Goal: Check status: Check status

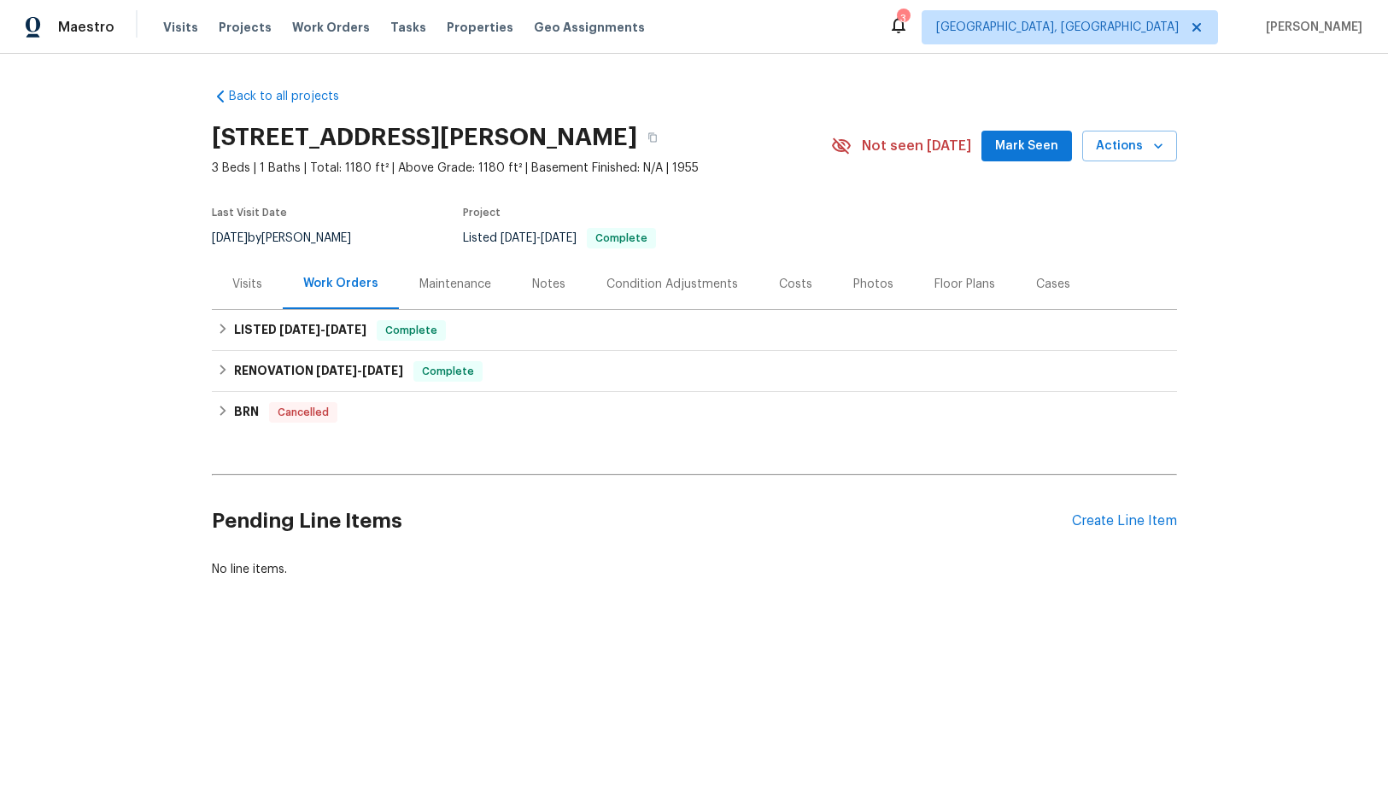
click at [247, 284] on div "Visits" at bounding box center [247, 284] width 30 height 17
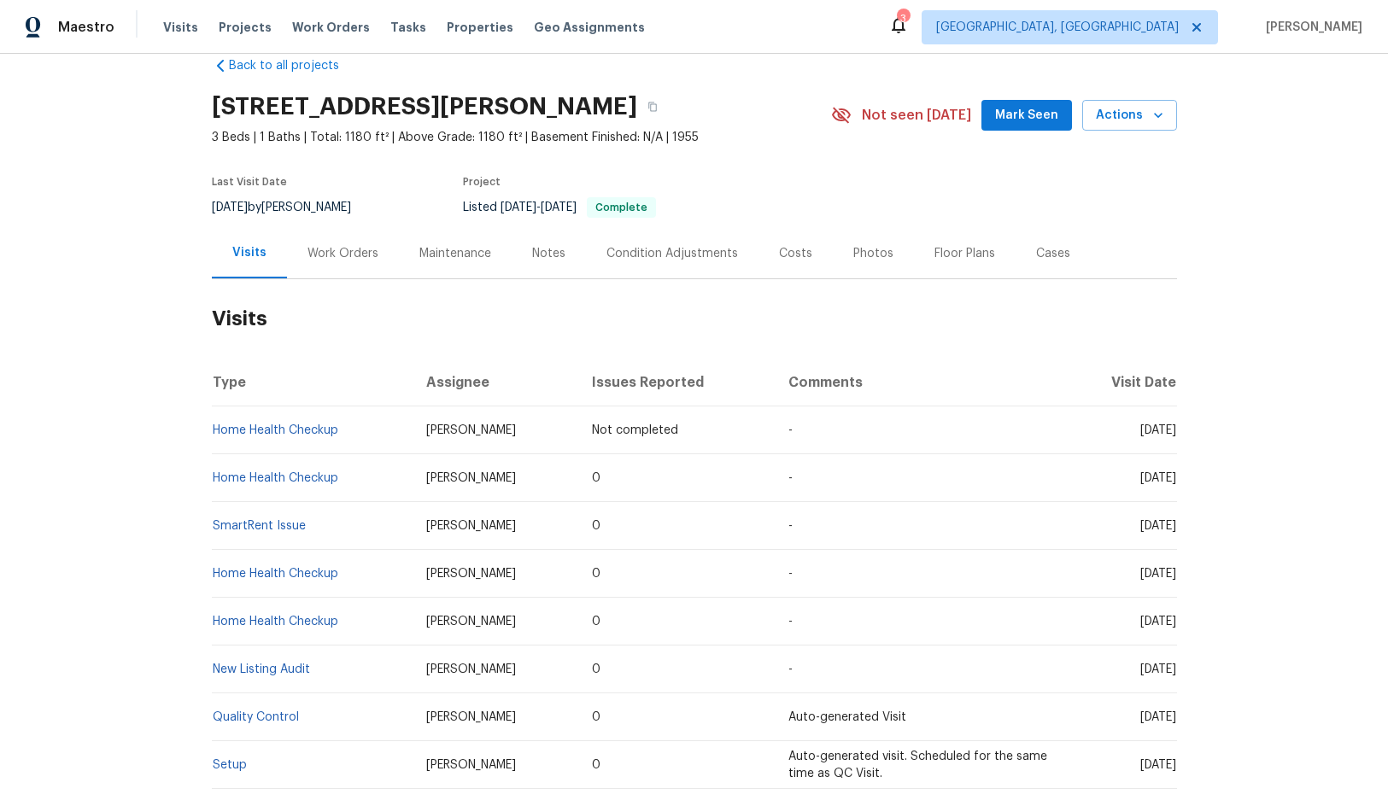
scroll to position [5, 0]
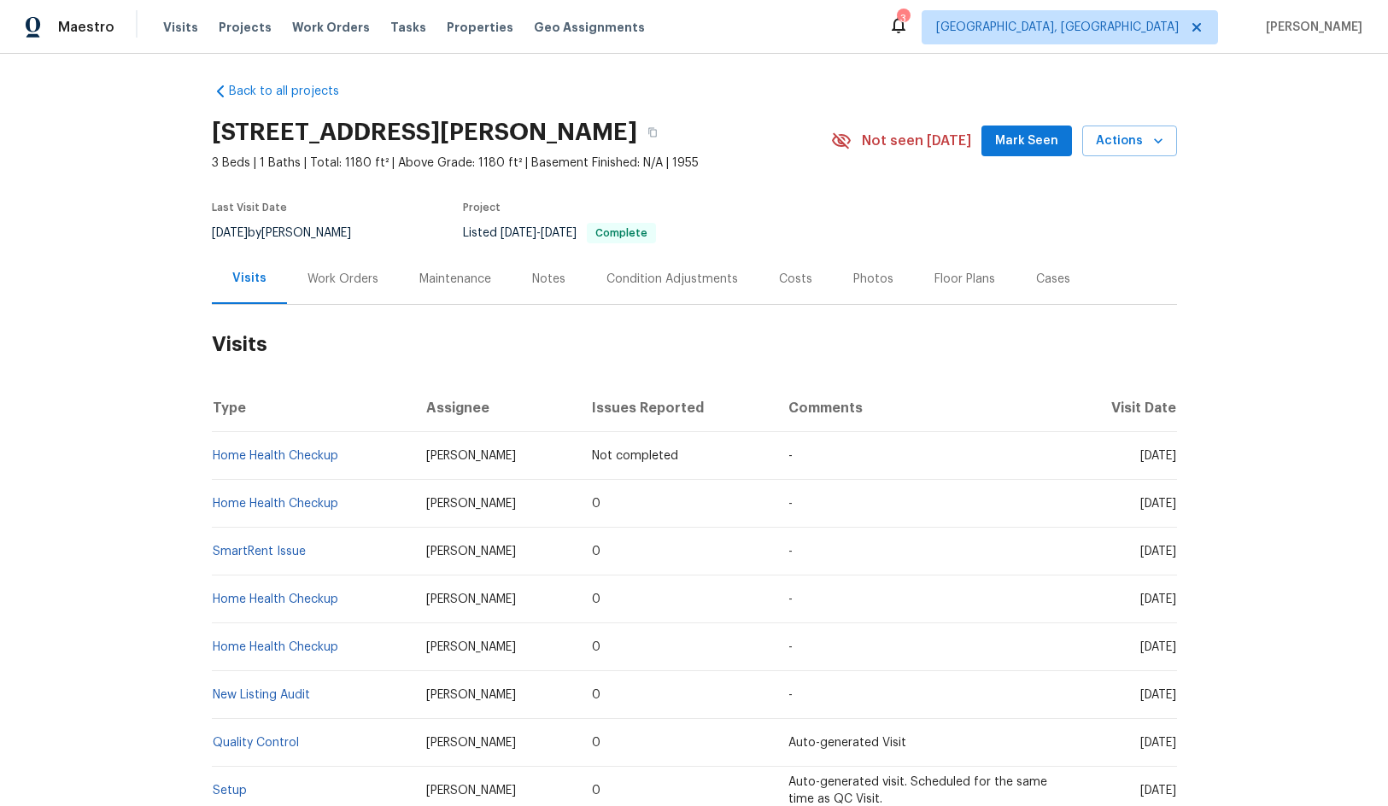
click at [332, 278] on div "Work Orders" at bounding box center [342, 279] width 71 height 17
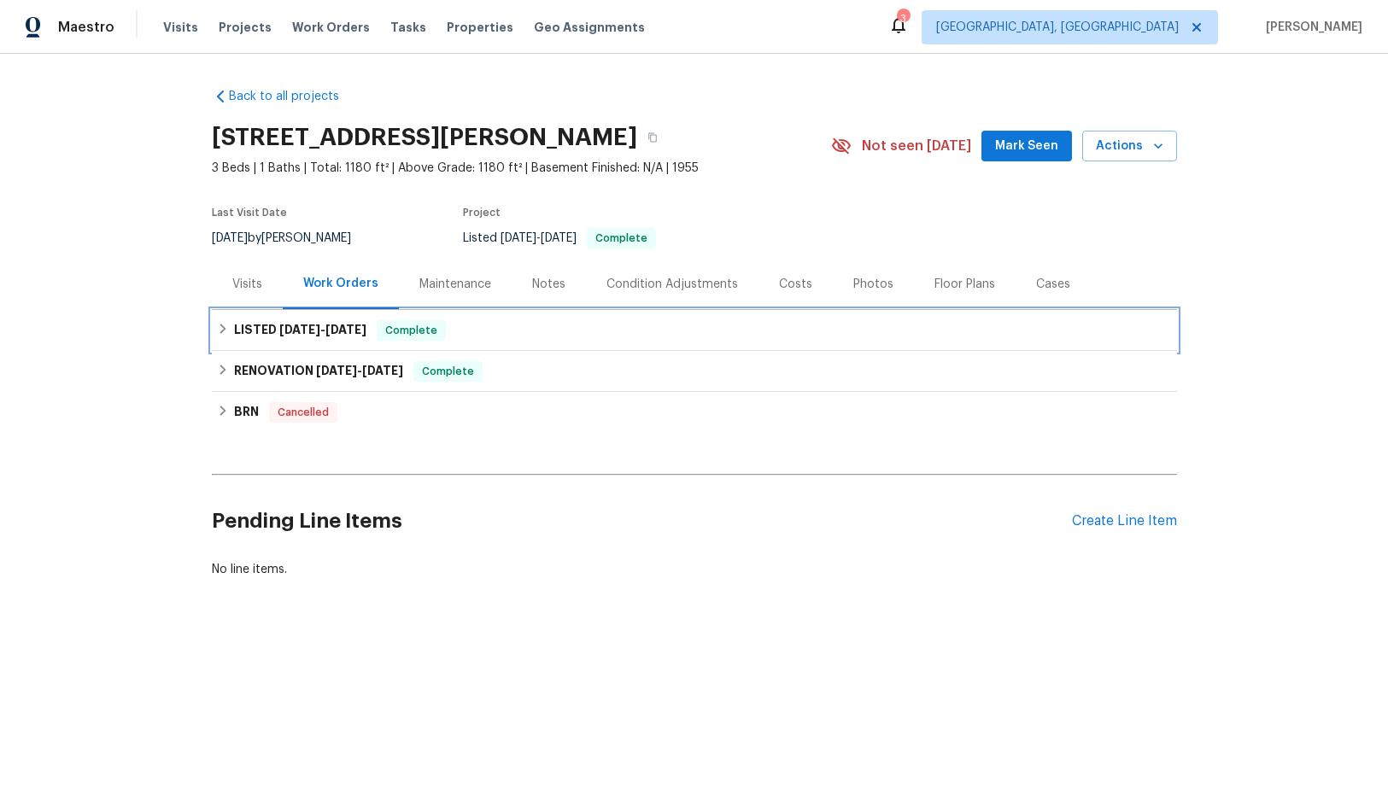
click at [319, 322] on h6 "LISTED [DATE] - [DATE]" at bounding box center [300, 330] width 132 height 20
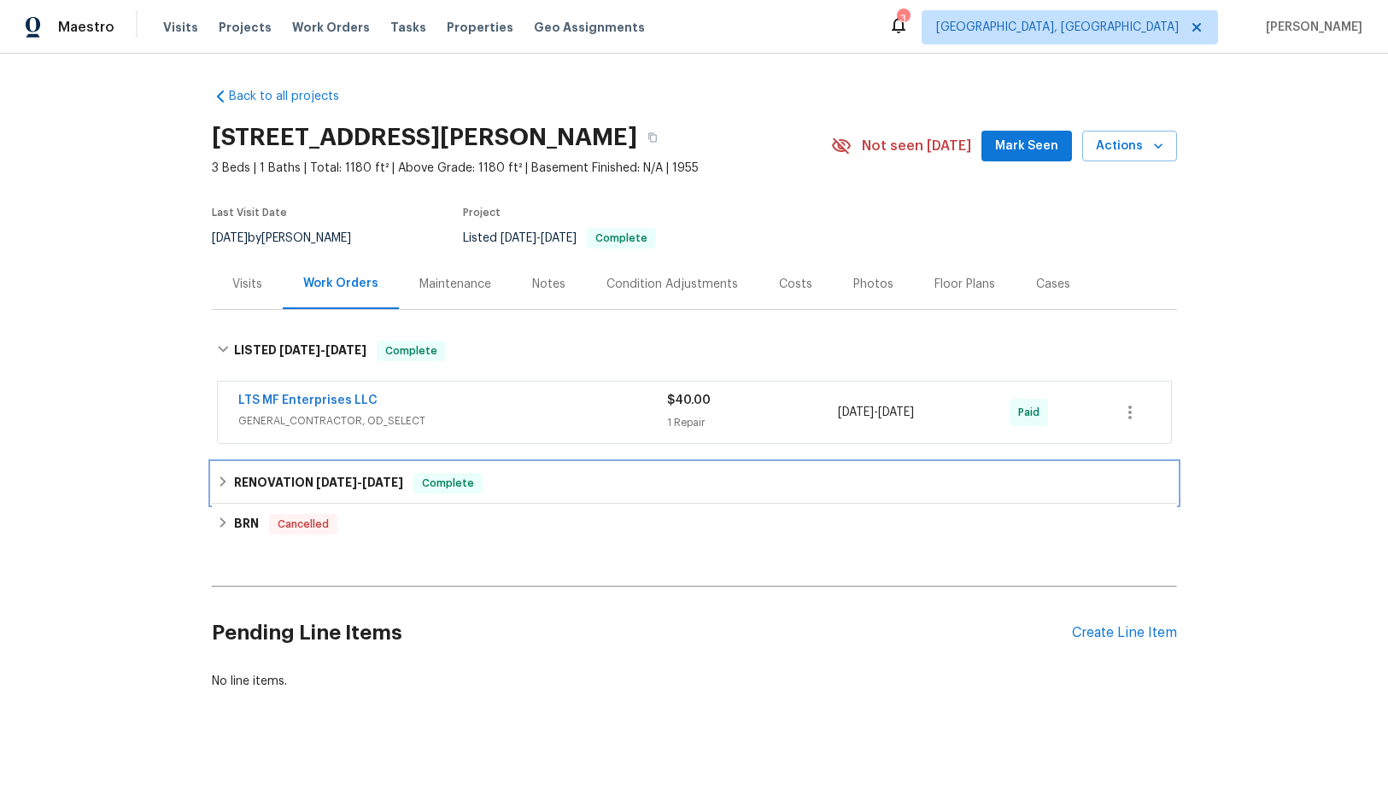
click at [353, 476] on h6 "RENOVATION [DATE] - [DATE]" at bounding box center [318, 483] width 169 height 20
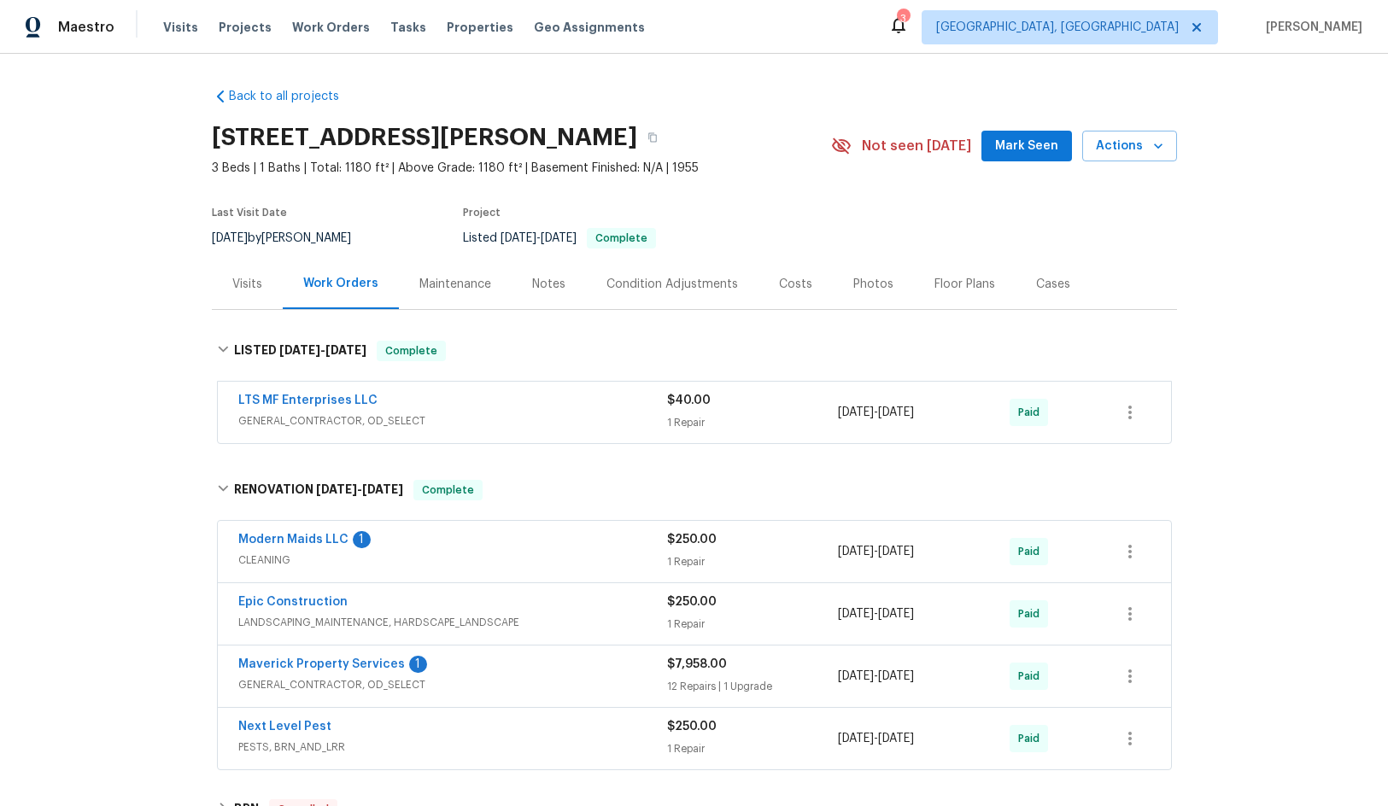
click at [240, 283] on div "Visits" at bounding box center [247, 284] width 30 height 17
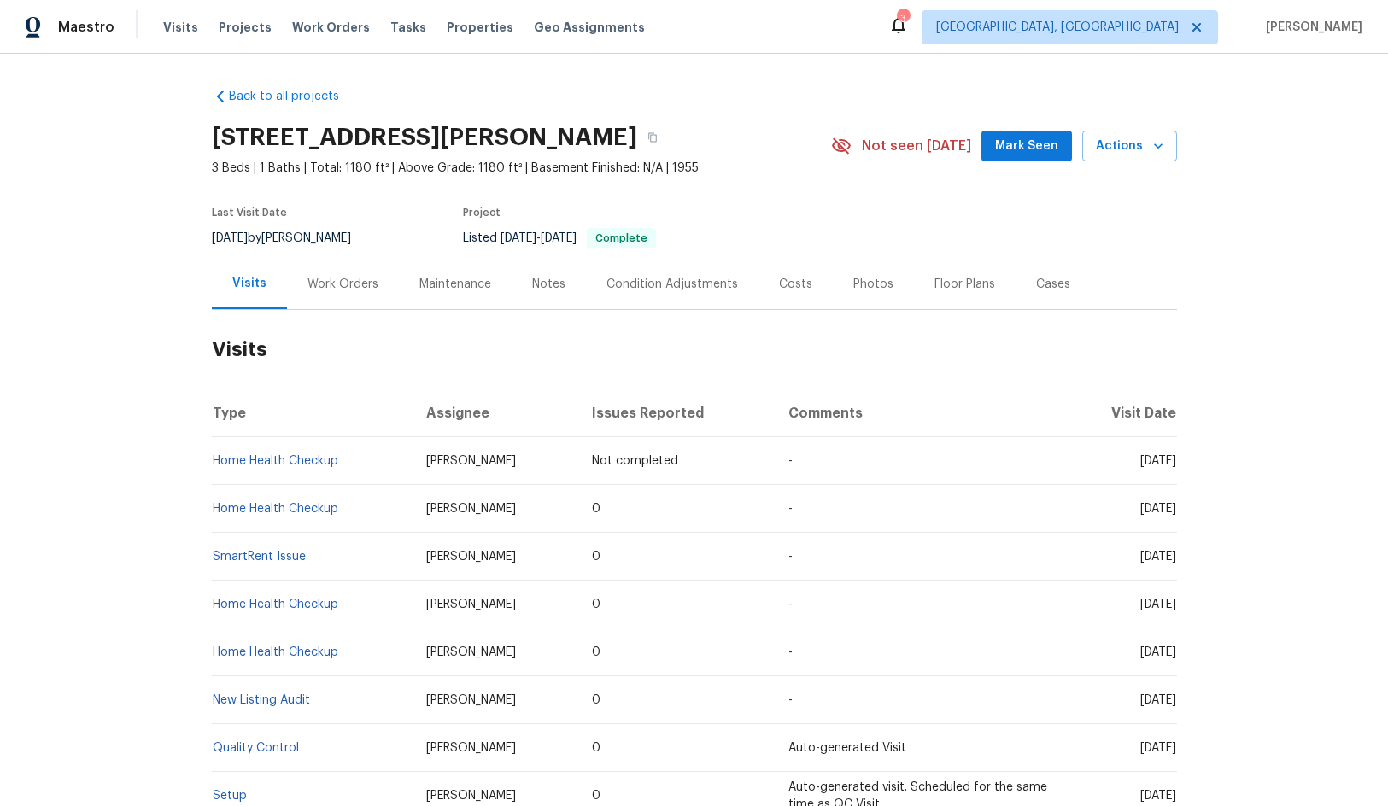
click at [817, 91] on div "Back to all projects [STREET_ADDRESS][PERSON_NAME] 3 Beds | 1 Baths | Total: 11…" at bounding box center [694, 513] width 965 height 878
